Goal: Transaction & Acquisition: Book appointment/travel/reservation

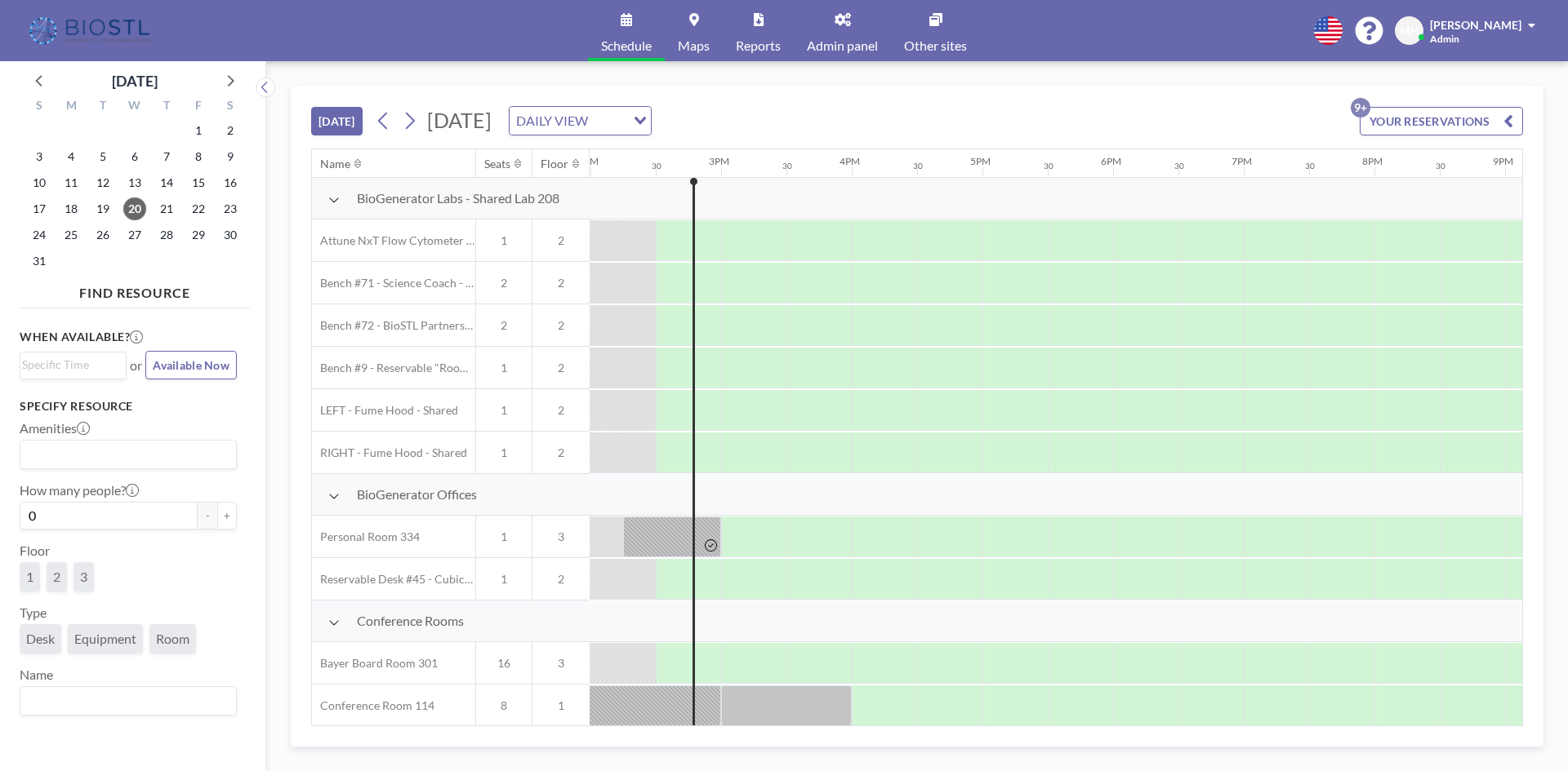
scroll to position [0, 1829]
click at [334, 193] on div at bounding box center [334, 198] width 12 height 12
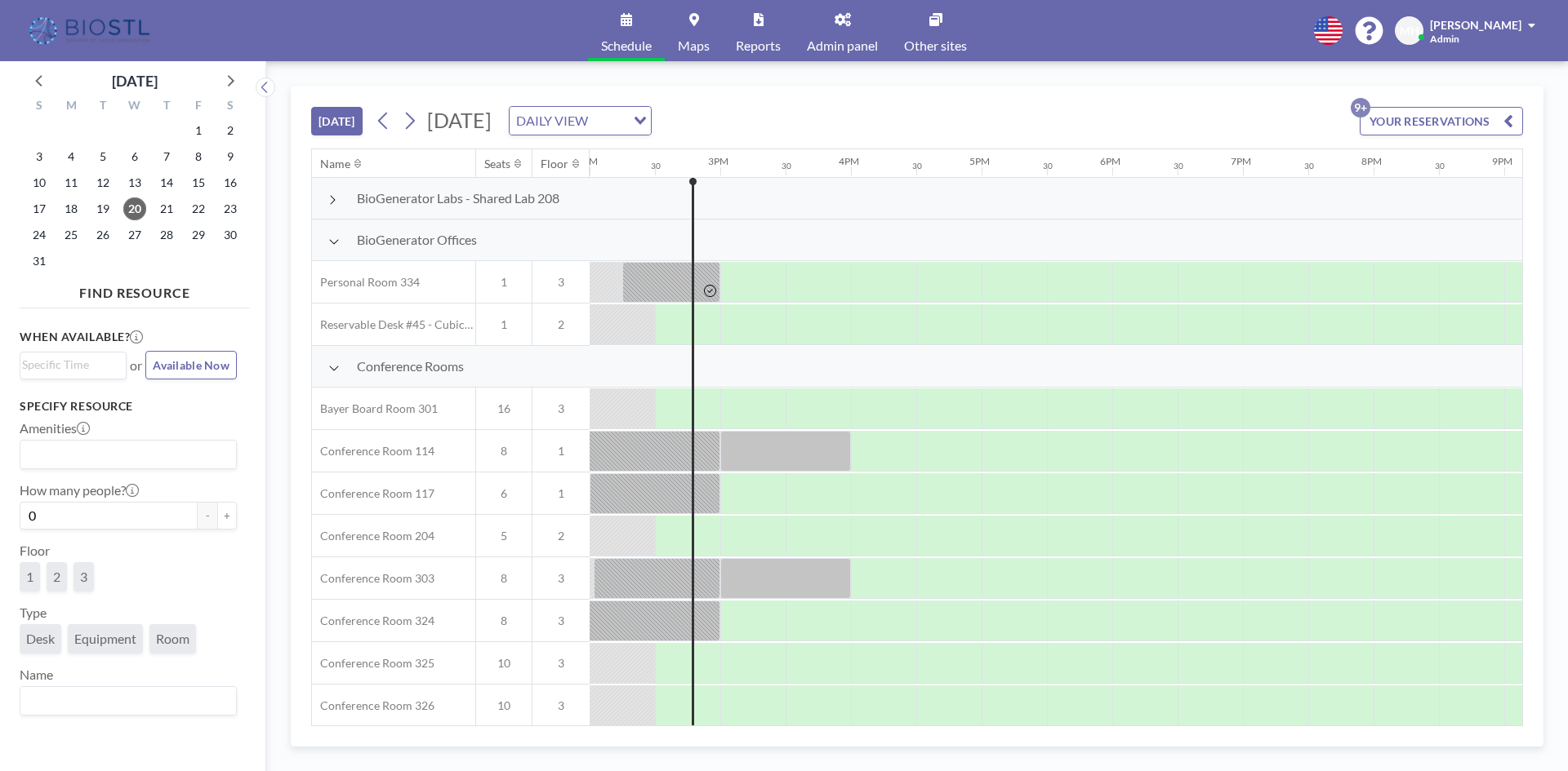
click at [331, 238] on icon at bounding box center [334, 242] width 11 height 13
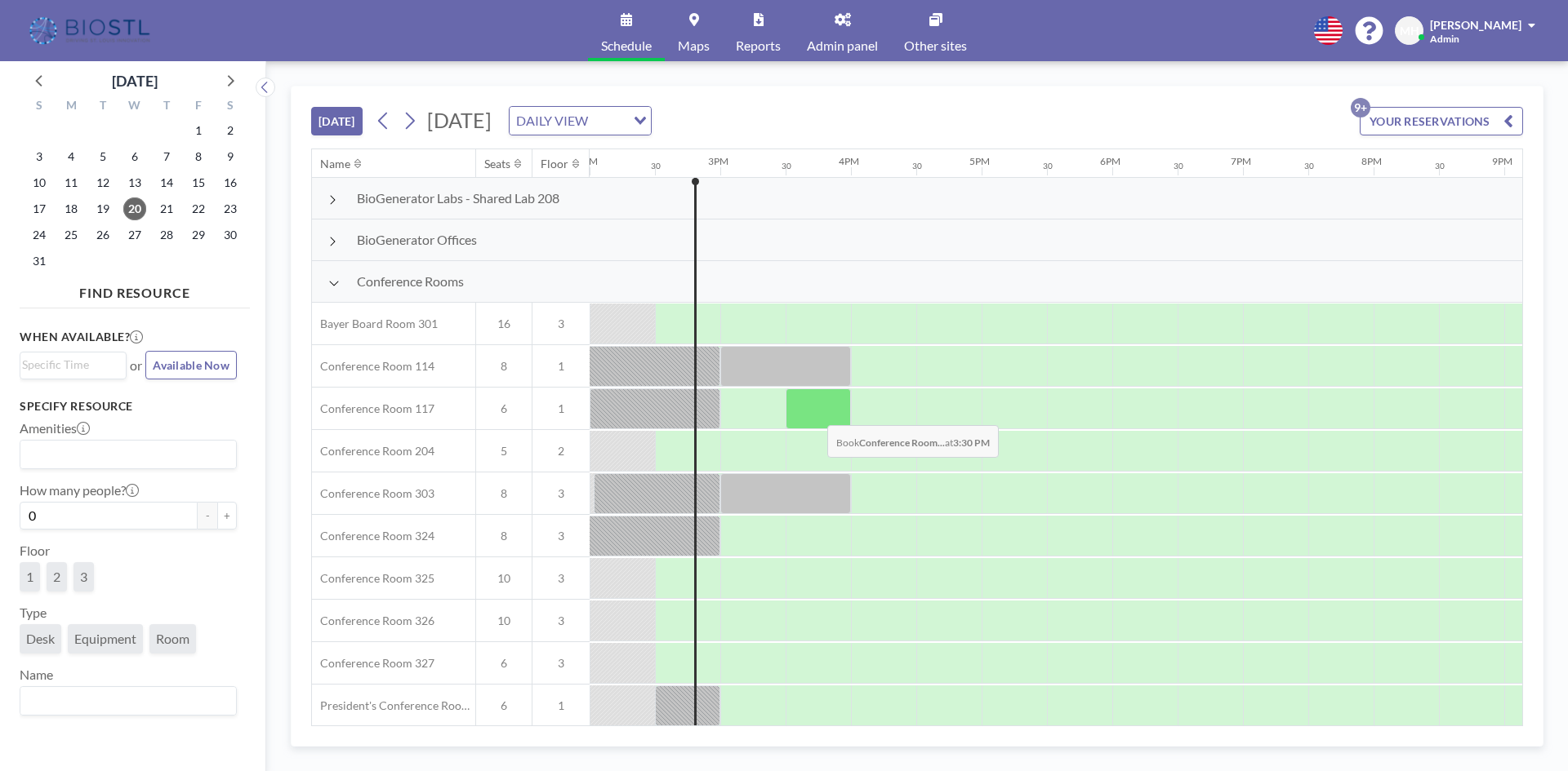
scroll to position [82, 1829]
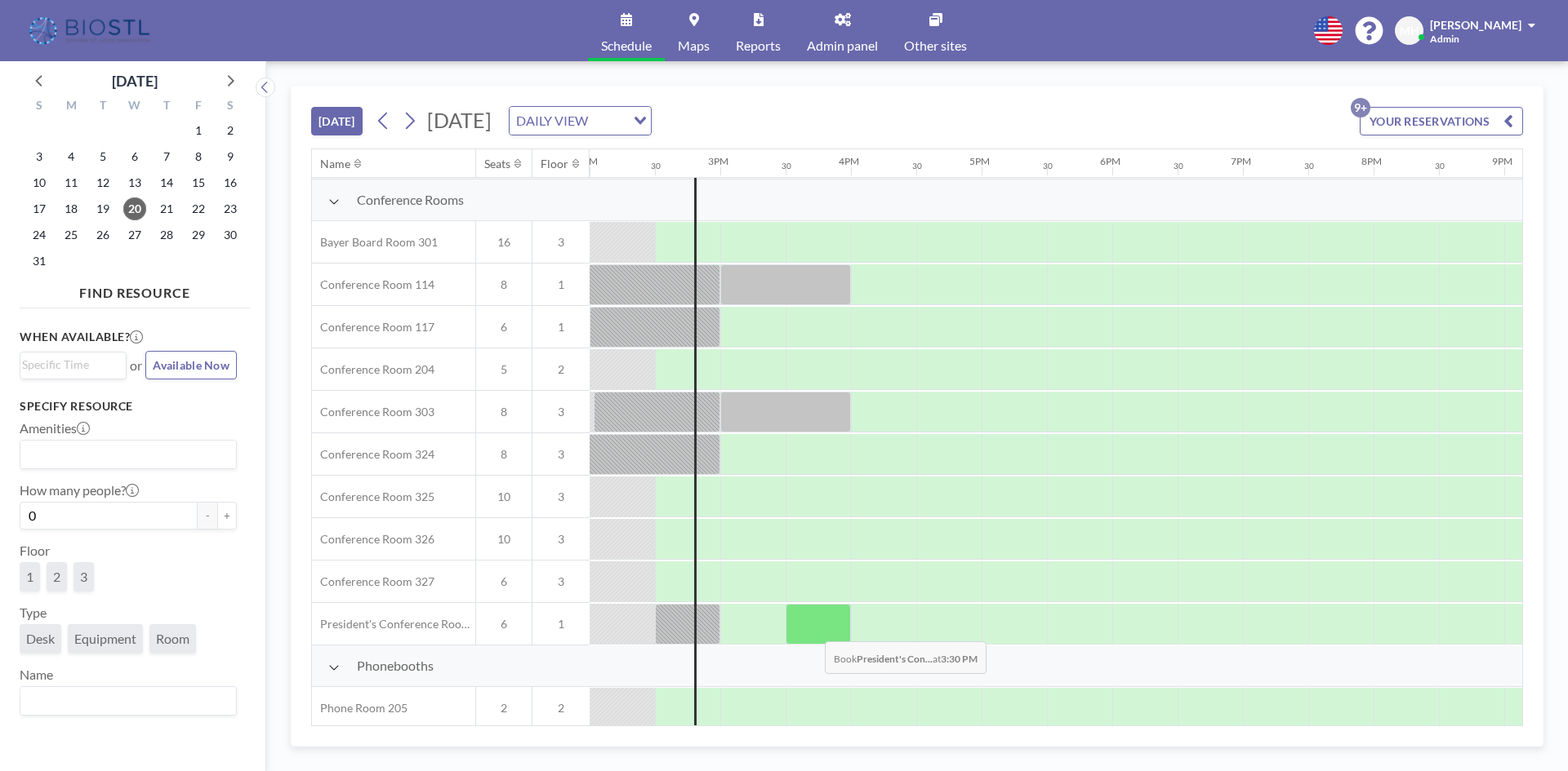
click at [812, 629] on div at bounding box center [818, 624] width 65 height 40
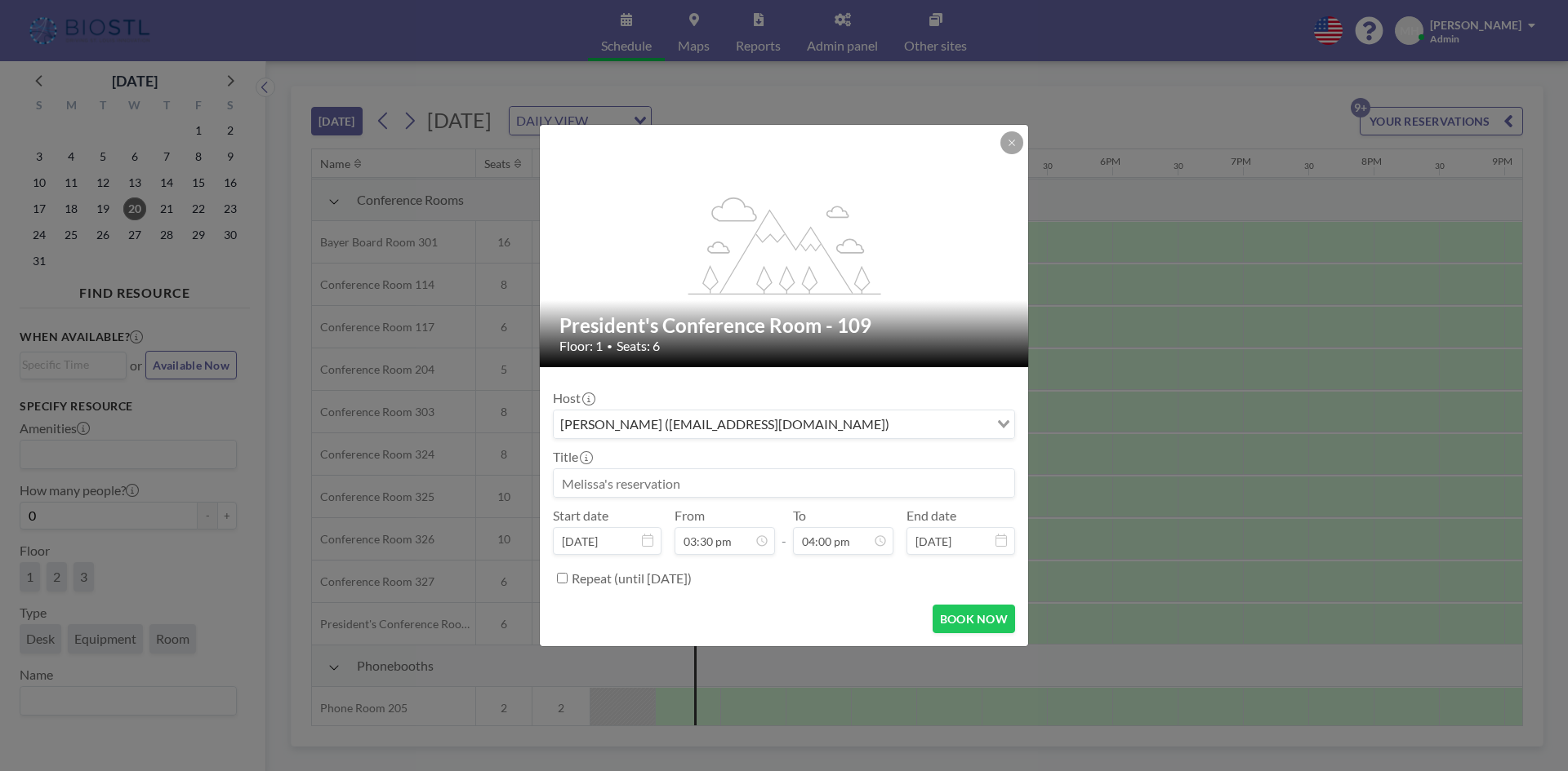
scroll to position [930, 0]
click at [714, 480] on input at bounding box center [783, 483] width 460 height 28
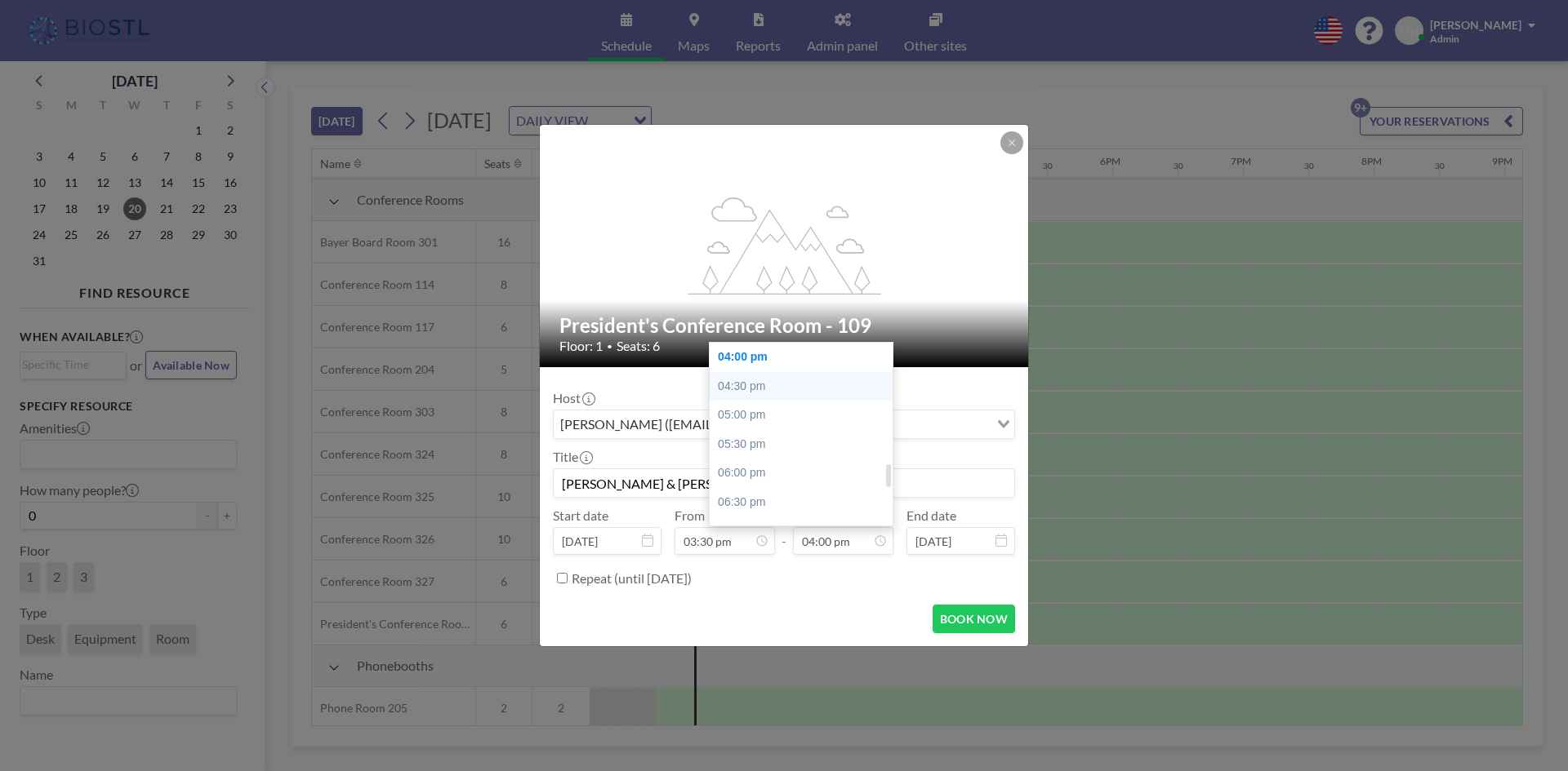
type input "Donn & Vijay"
click at [756, 383] on div "04:30 pm" at bounding box center [805, 387] width 191 height 29
type input "04:30 pm"
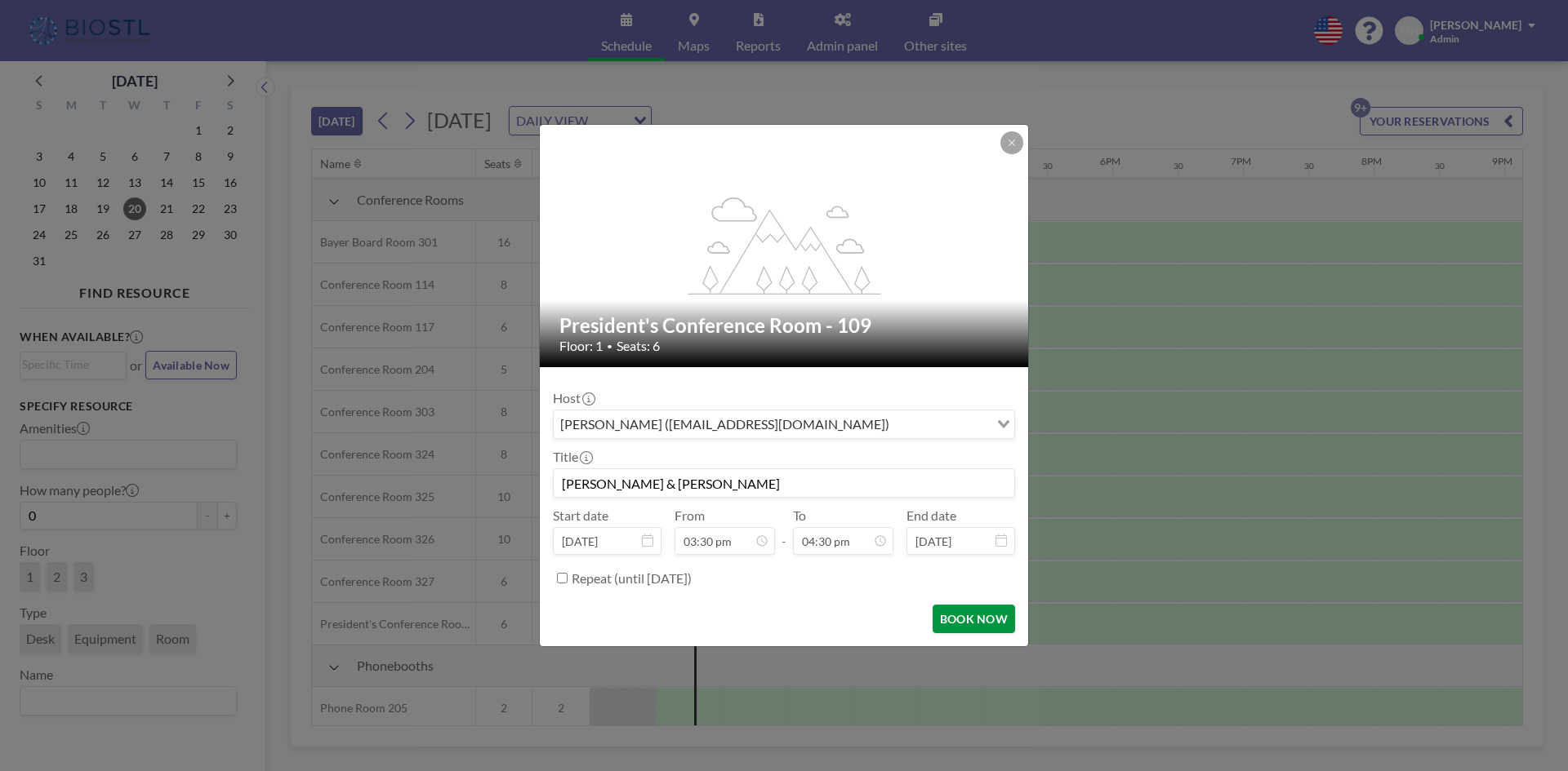
scroll to position [0, 0]
click at [954, 617] on button "BOOK NOW" at bounding box center [974, 618] width 83 height 28
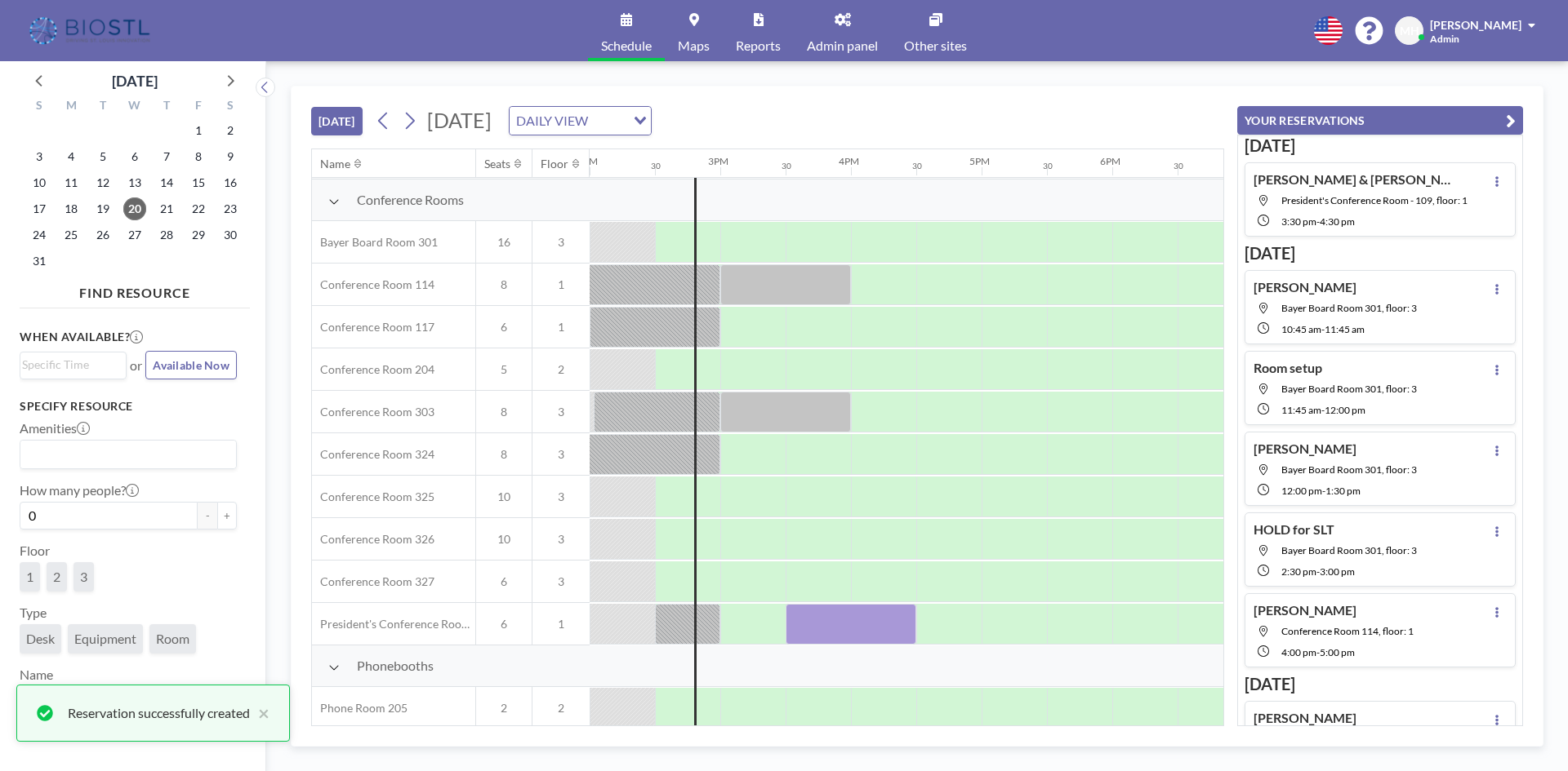
click at [1510, 119] on icon "button" at bounding box center [1510, 120] width 10 height 19
